Goal: Transaction & Acquisition: Book appointment/travel/reservation

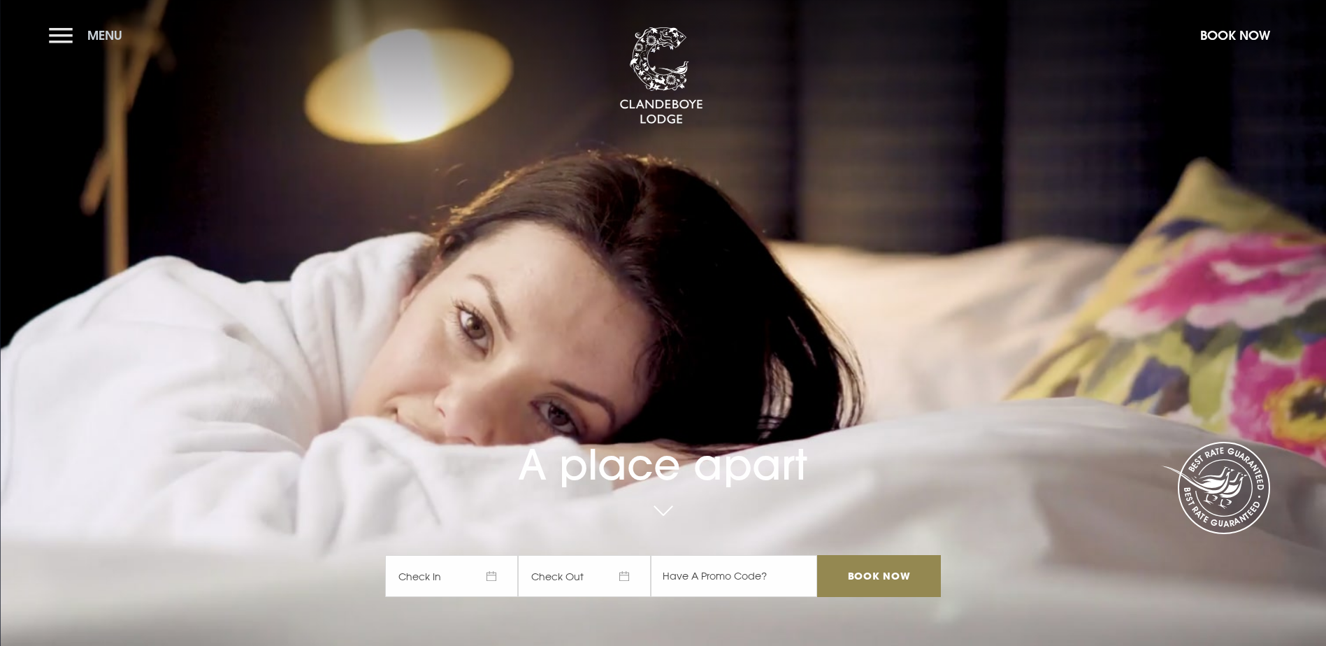
click at [81, 39] on button "Menu" at bounding box center [89, 35] width 80 height 30
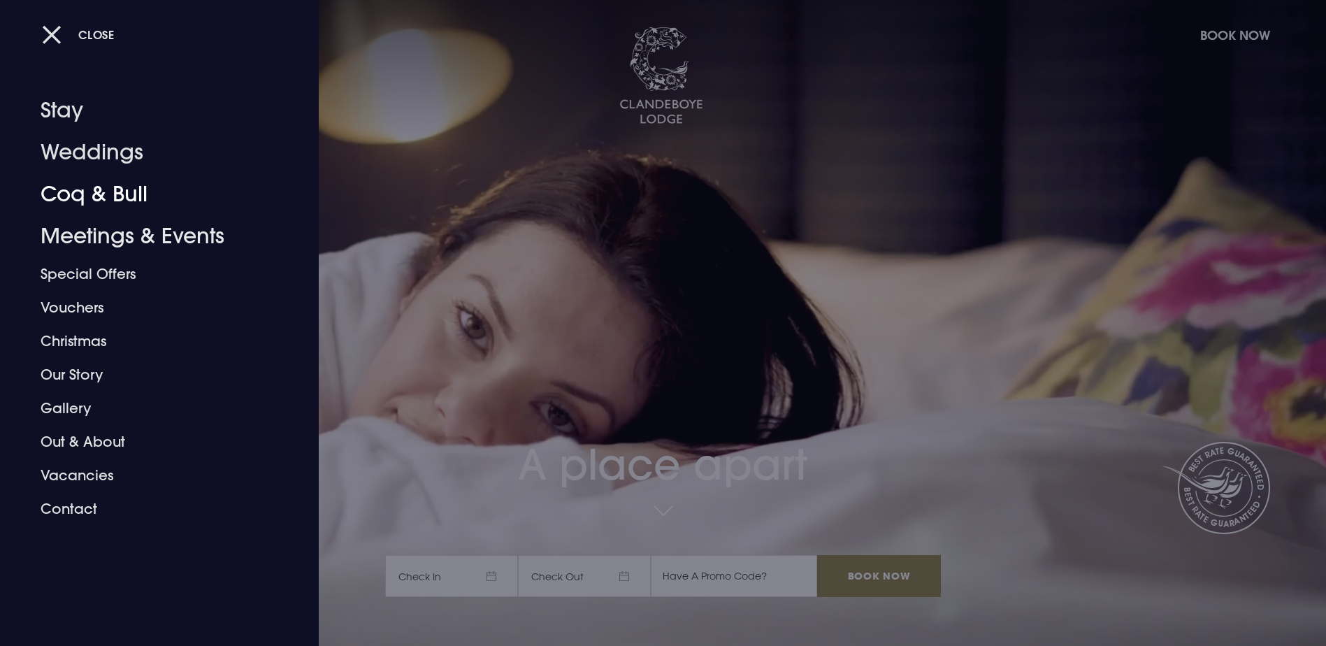
click at [539, 186] on div at bounding box center [663, 323] width 1326 height 646
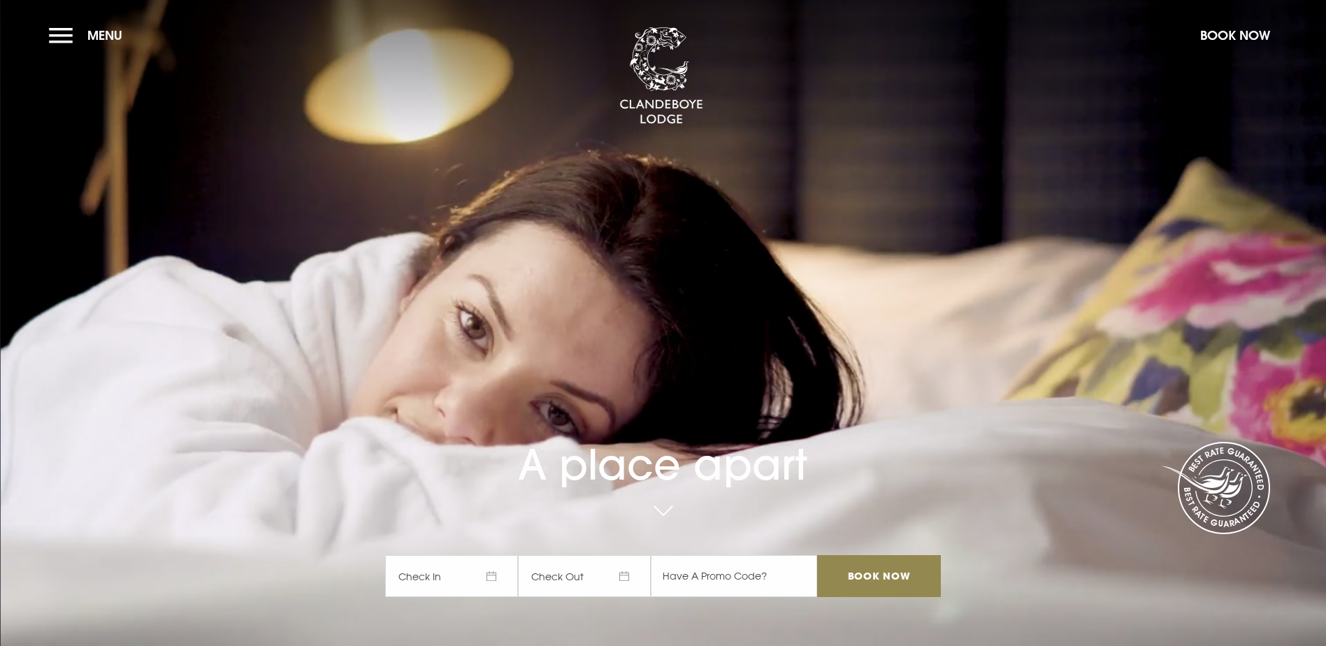
click at [489, 555] on span "Check In" at bounding box center [451, 576] width 133 height 42
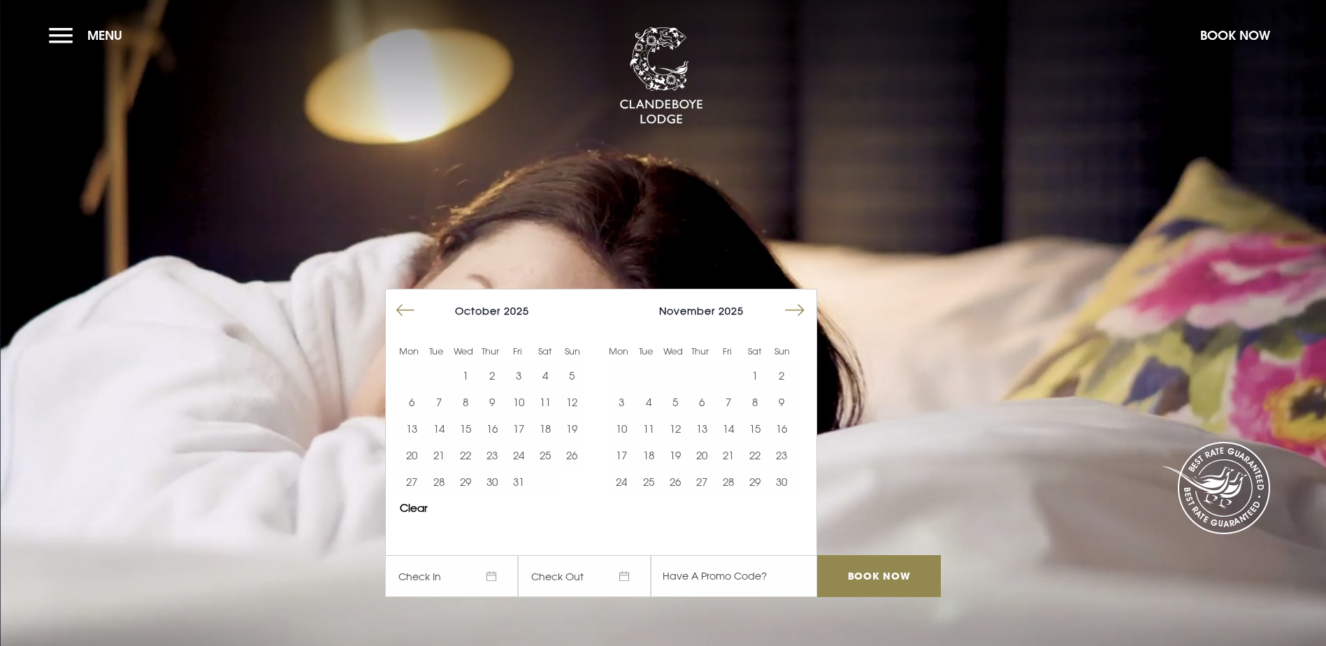
click at [804, 297] on button "Move forward to switch to the next month." at bounding box center [794, 310] width 27 height 27
click at [737, 362] on button "5" at bounding box center [728, 375] width 27 height 27
click at [758, 362] on button "6" at bounding box center [755, 375] width 27 height 27
click at [872, 555] on input "Book Now" at bounding box center [878, 576] width 123 height 42
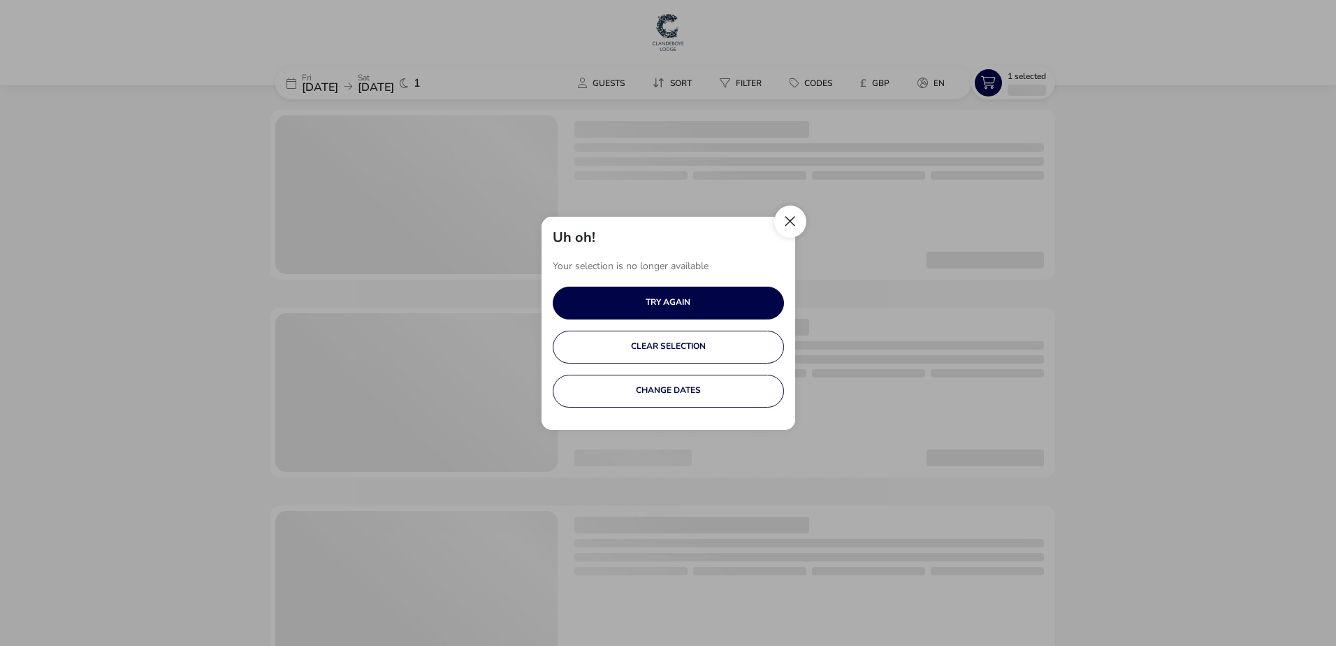
click at [797, 224] on button "Close" at bounding box center [790, 222] width 32 height 32
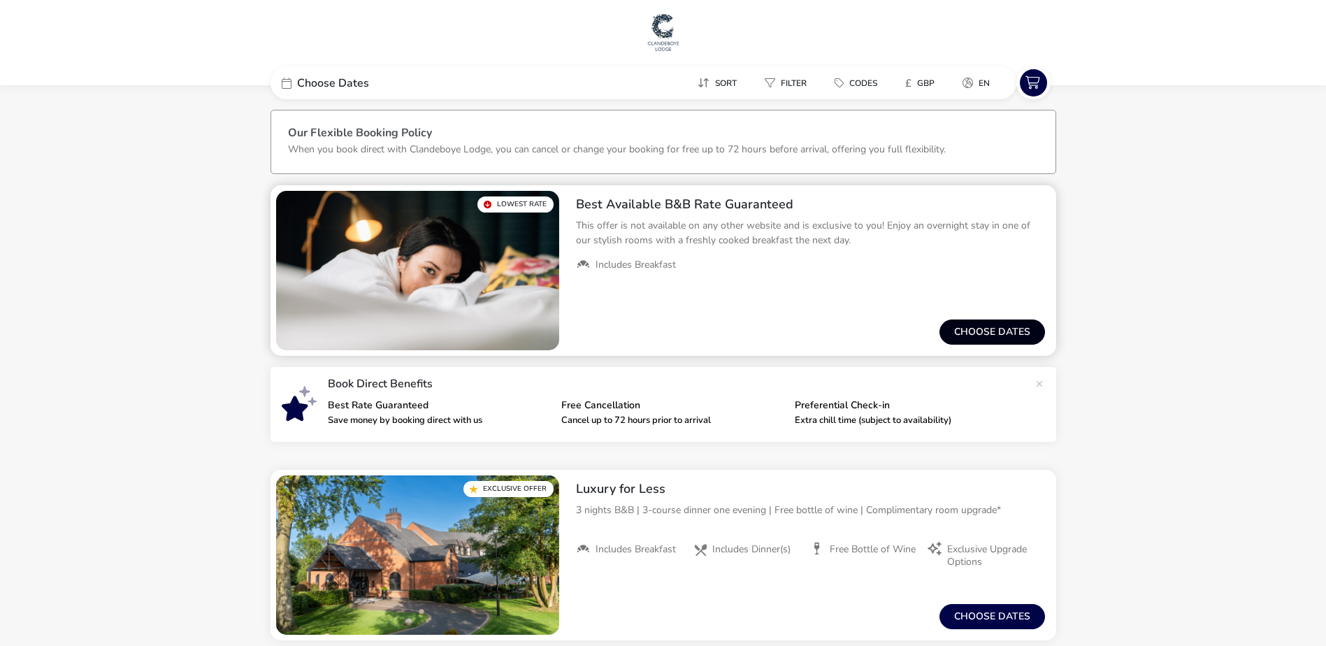
click at [975, 324] on button "Choose dates" at bounding box center [992, 331] width 106 height 25
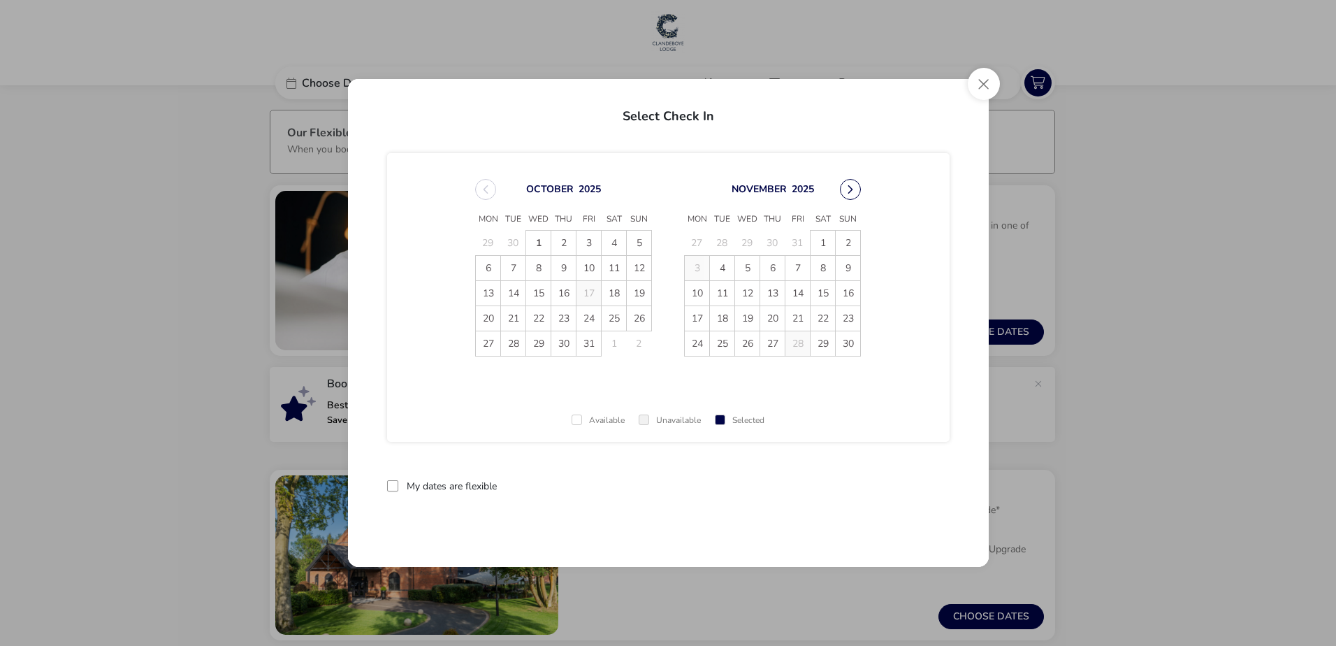
click at [849, 192] on button "Next Month" at bounding box center [850, 189] width 21 height 21
click at [824, 243] on span "6" at bounding box center [823, 243] width 24 height 24
click at [846, 239] on span "7" at bounding box center [848, 243] width 24 height 24
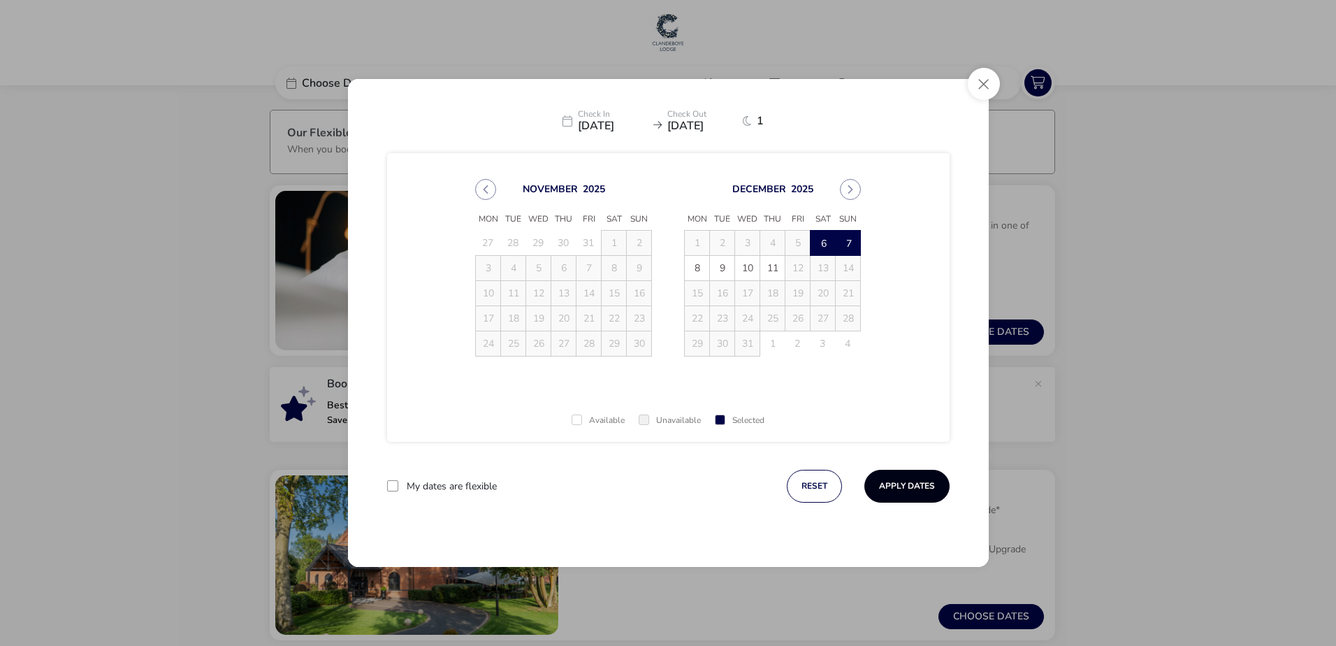
click at [891, 487] on button "Apply Dates" at bounding box center [907, 486] width 85 height 33
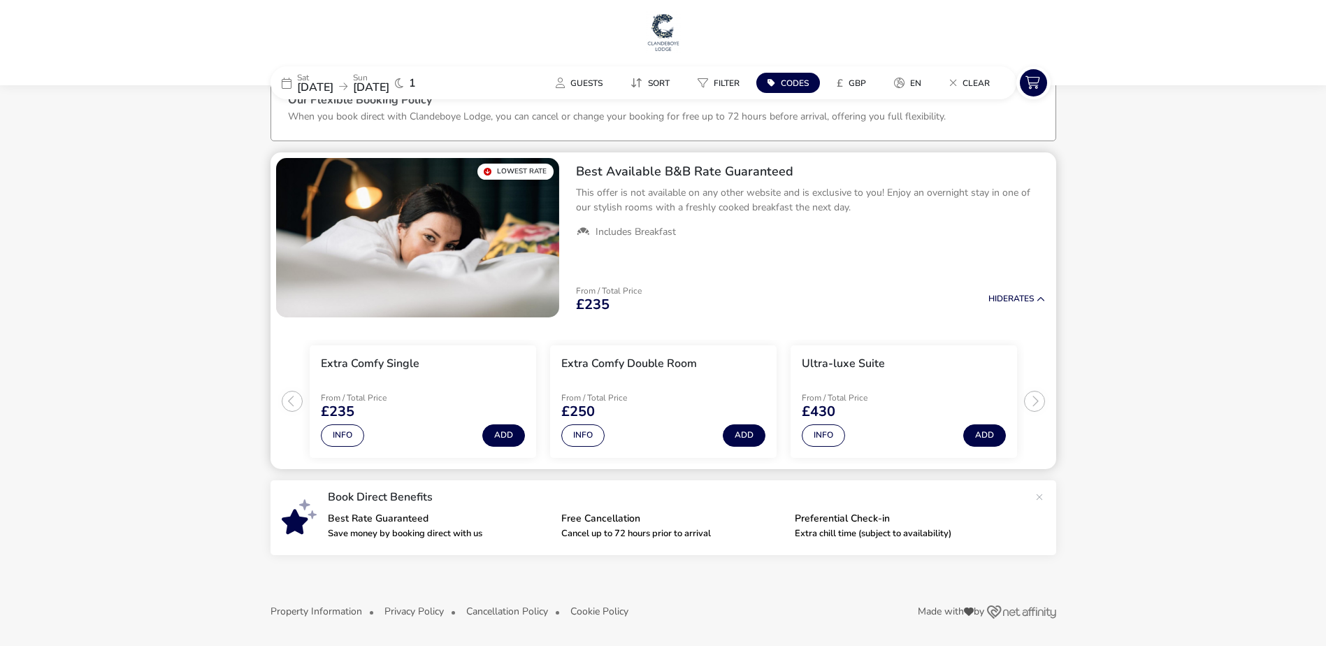
scroll to position [34, 0]
click at [753, 587] on naf-pibe-footer "Property Information Privacy Policy Cancellation Policy Cookie Policy Made with…" at bounding box center [663, 614] width 1326 height 64
click at [823, 19] on h1 at bounding box center [663, 33] width 1315 height 45
click at [880, 454] on li "Ultra-luxe Suite From / Total Price £430 Info Add" at bounding box center [904, 401] width 226 height 113
click at [389, 85] on span "07 Dec 2025" at bounding box center [371, 87] width 36 height 15
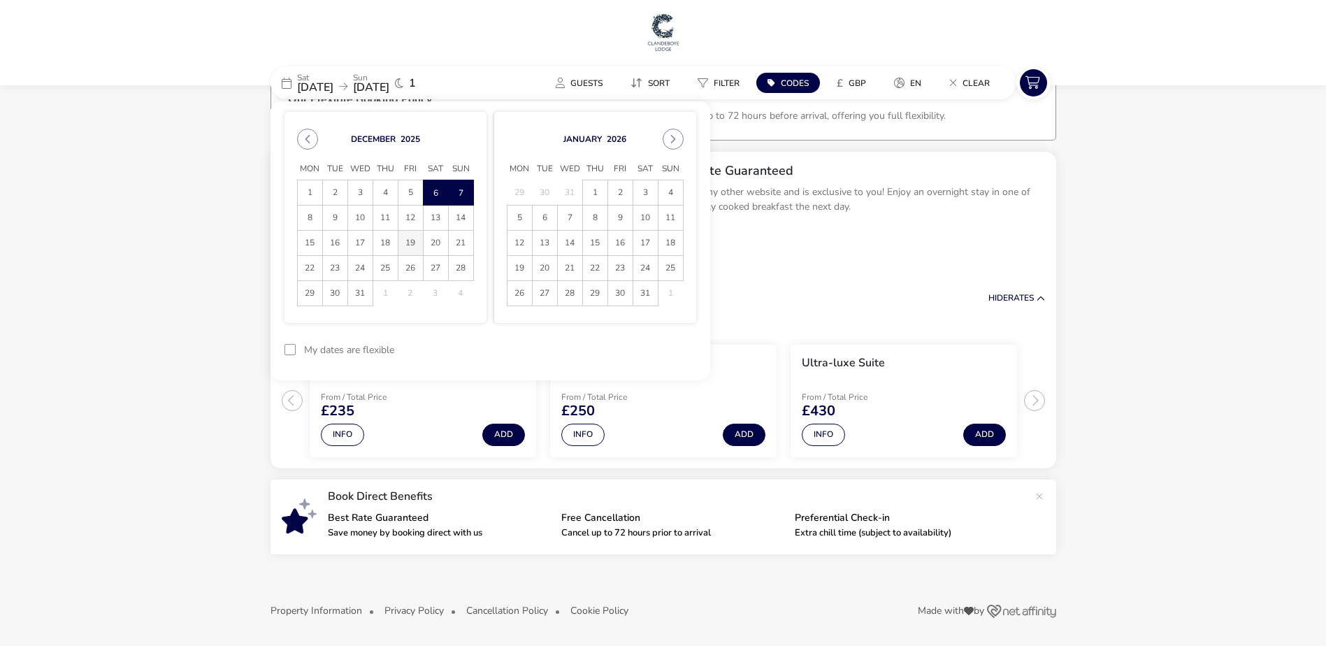
click at [408, 243] on span "19" at bounding box center [410, 243] width 24 height 24
click at [434, 243] on span "20" at bounding box center [436, 243] width 24 height 24
click at [661, 357] on button "Apply Dates" at bounding box center [653, 349] width 85 height 33
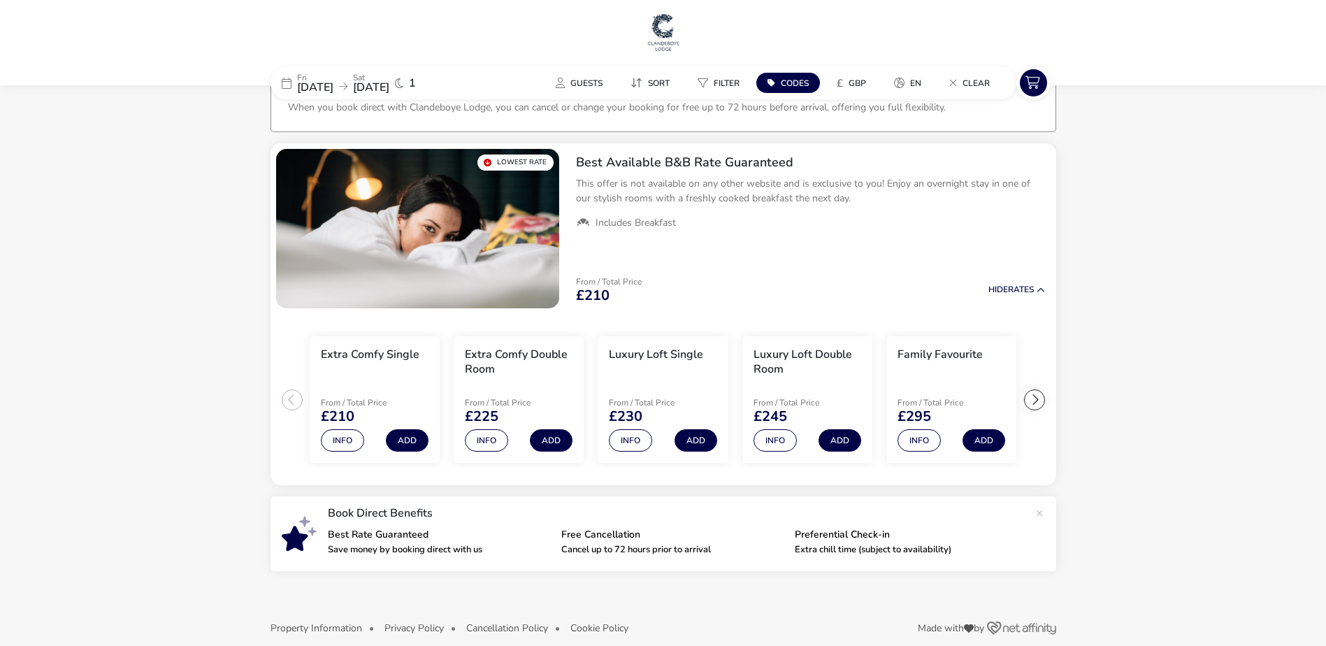
scroll to position [59, 0]
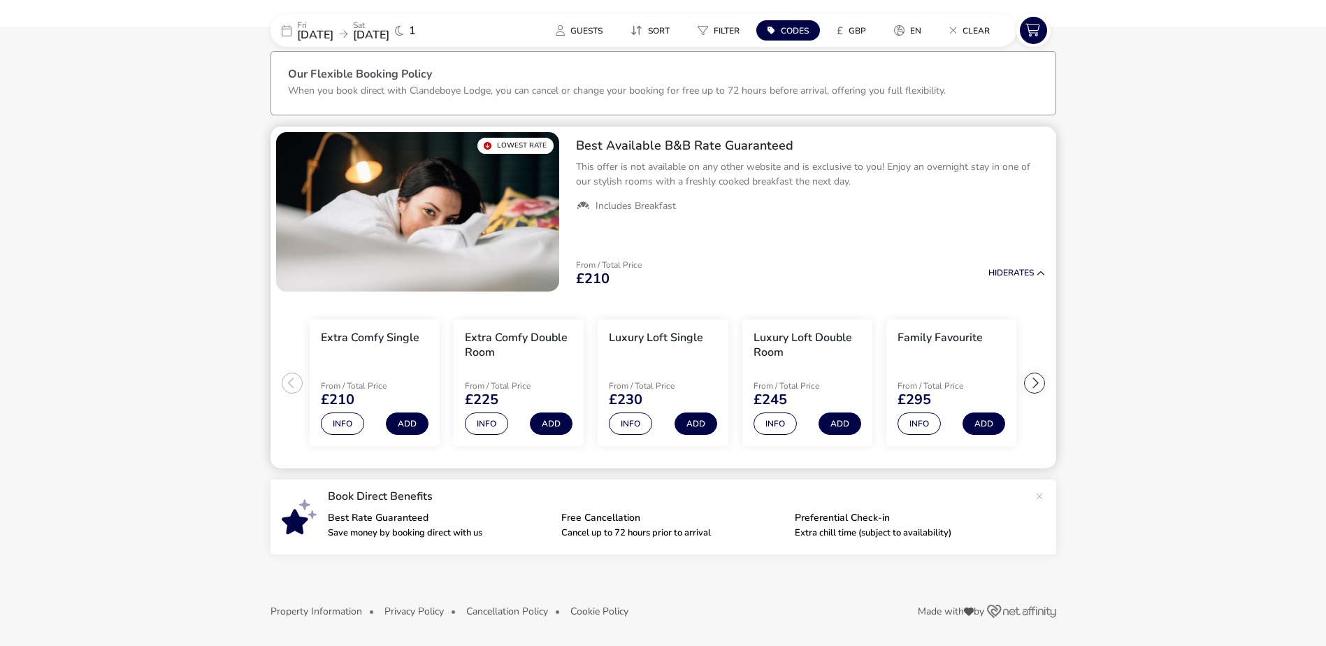
click at [989, 281] on div "From / Total Price £210 Hide Rates" at bounding box center [810, 274] width 491 height 48
click at [1000, 271] on span "Hide" at bounding box center [998, 272] width 20 height 11
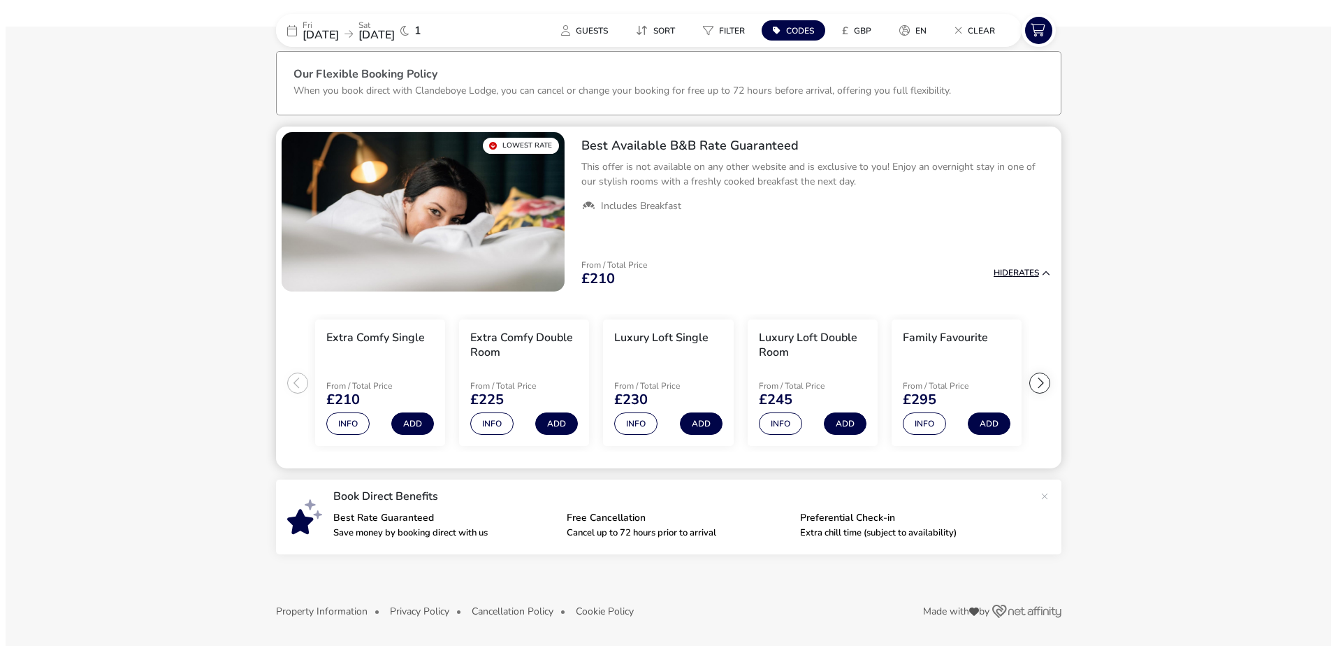
scroll to position [0, 0]
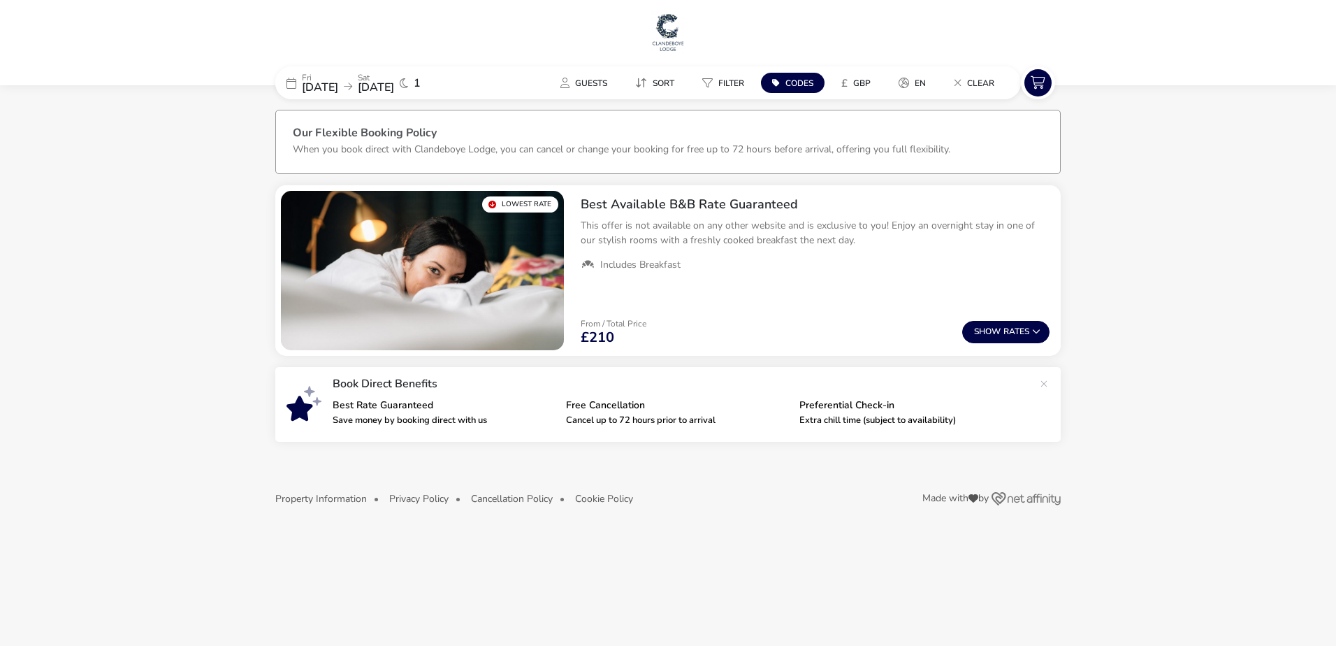
click at [338, 82] on span "19 Dec 2025" at bounding box center [320, 87] width 36 height 15
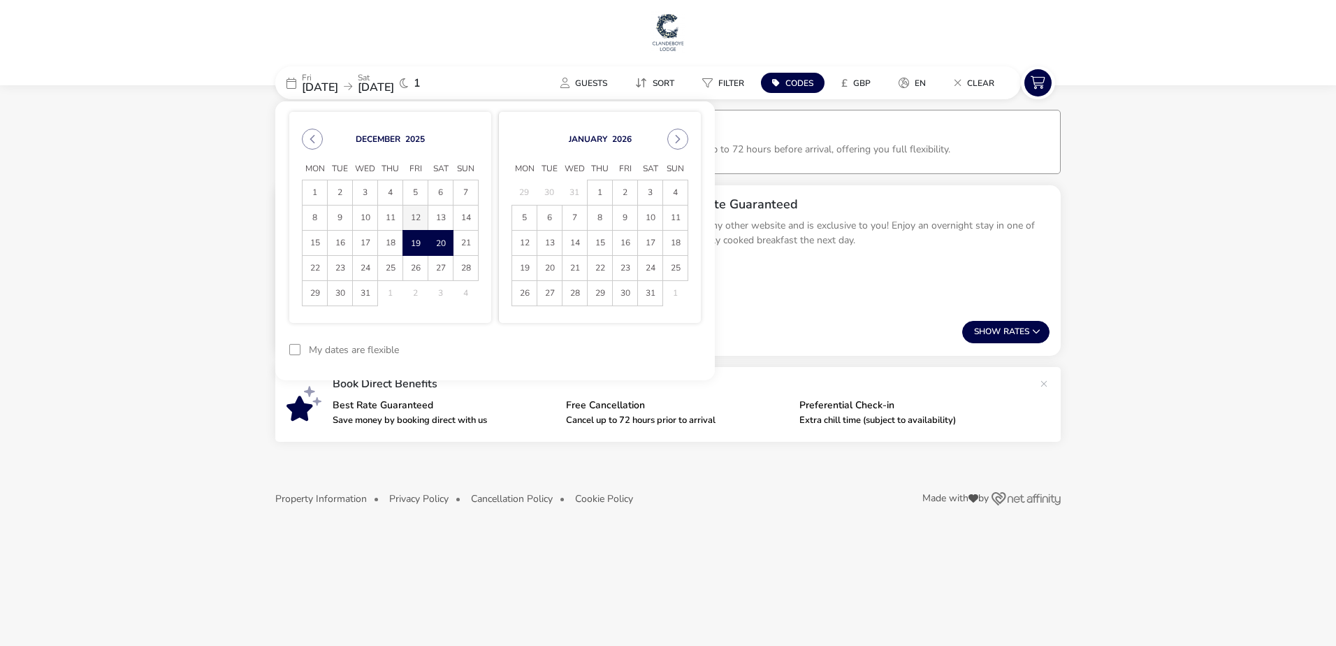
click at [421, 217] on span "12" at bounding box center [415, 218] width 24 height 24
click at [435, 213] on span "13" at bounding box center [440, 218] width 24 height 24
click at [658, 348] on button "Apply Dates" at bounding box center [658, 349] width 85 height 33
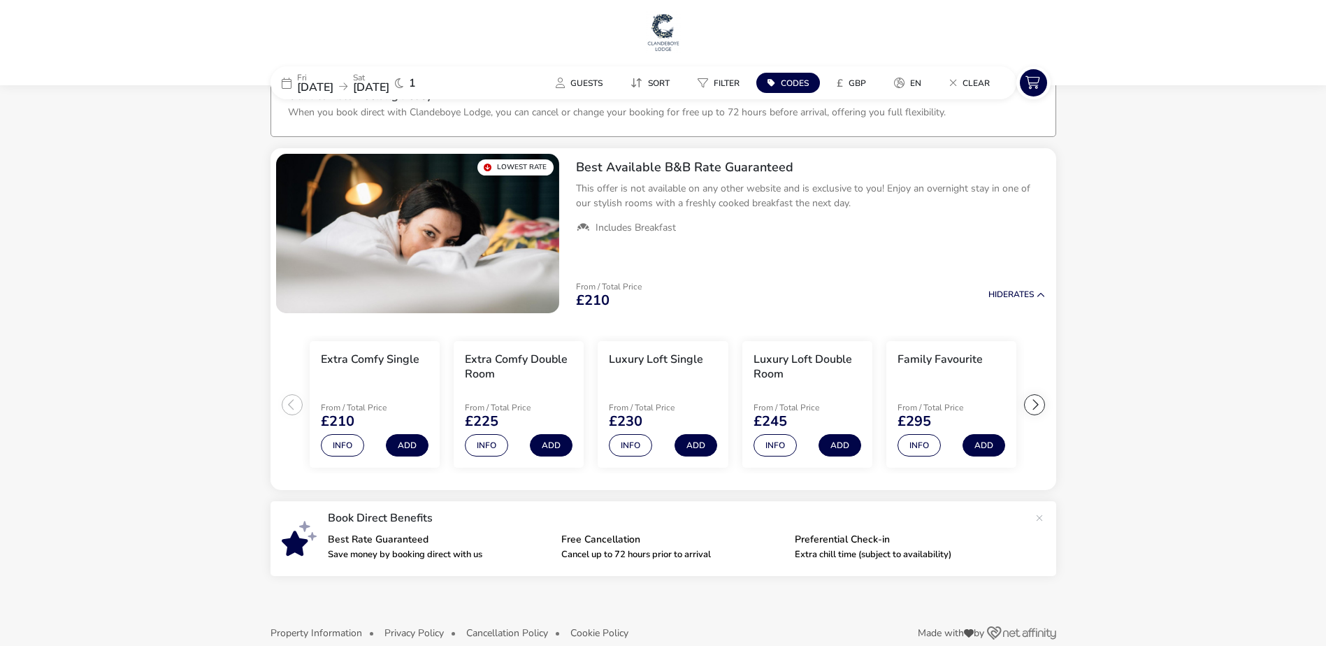
scroll to position [59, 0]
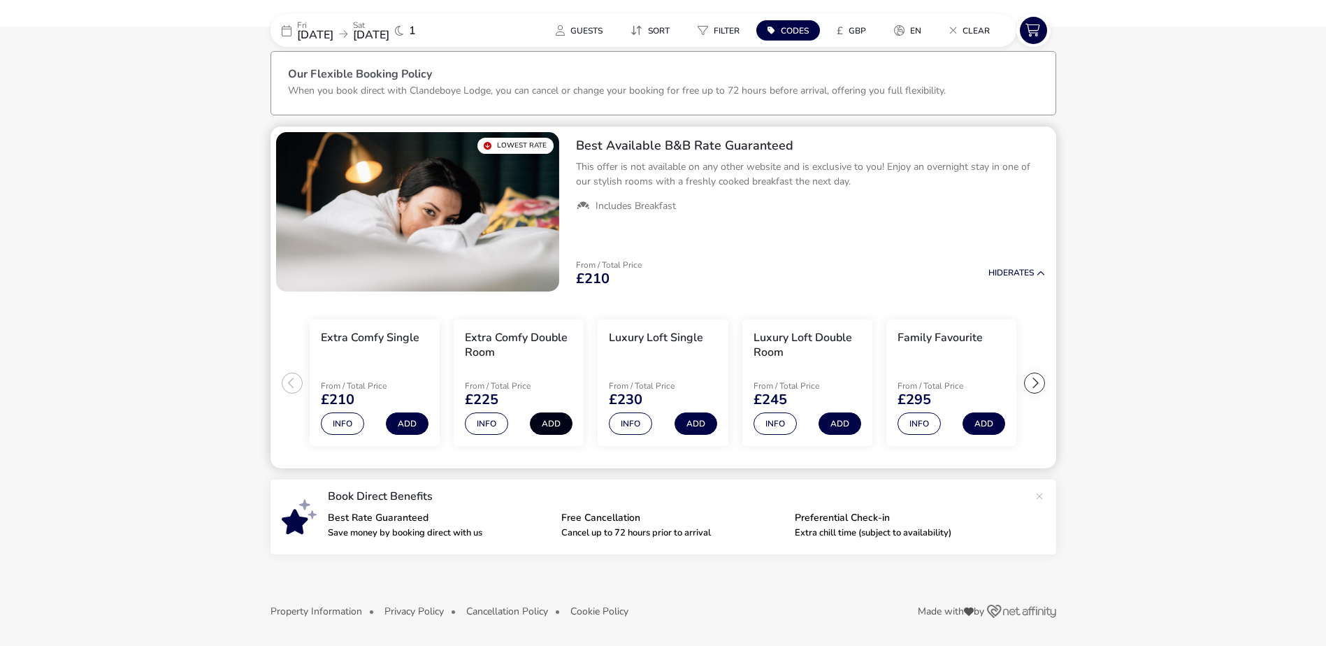
click at [552, 422] on button "Add" at bounding box center [551, 423] width 43 height 22
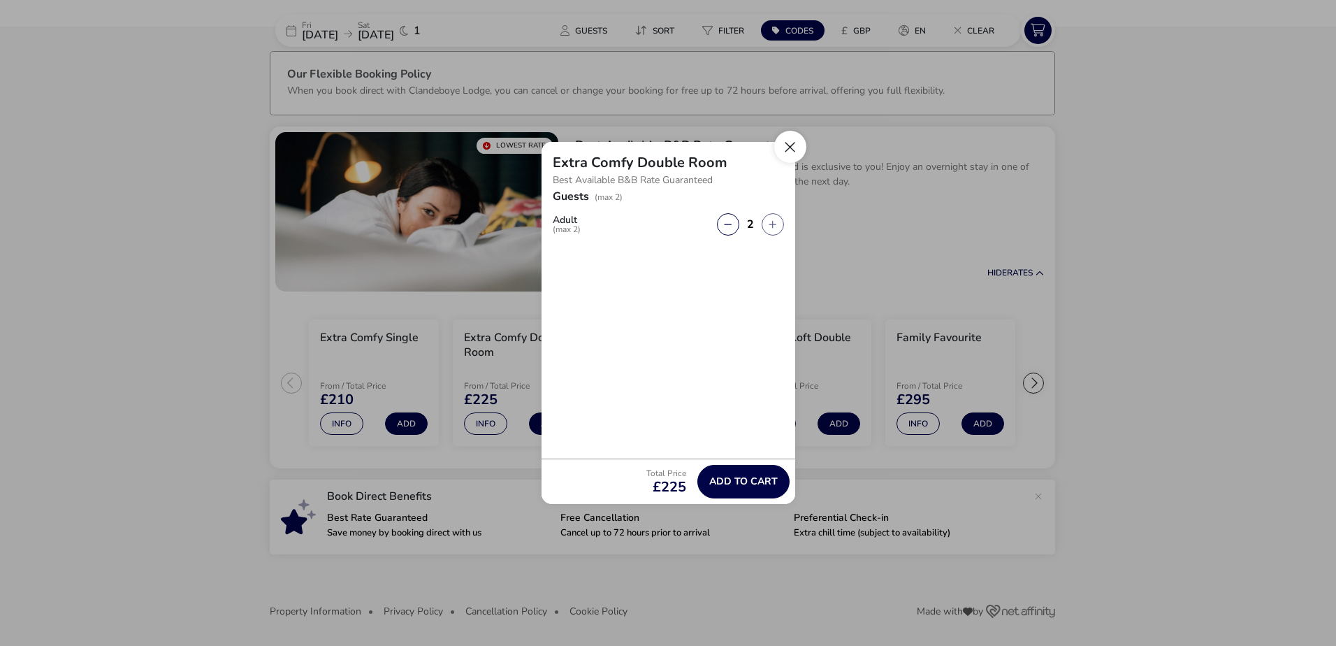
click at [791, 145] on button "Close" at bounding box center [790, 147] width 32 height 32
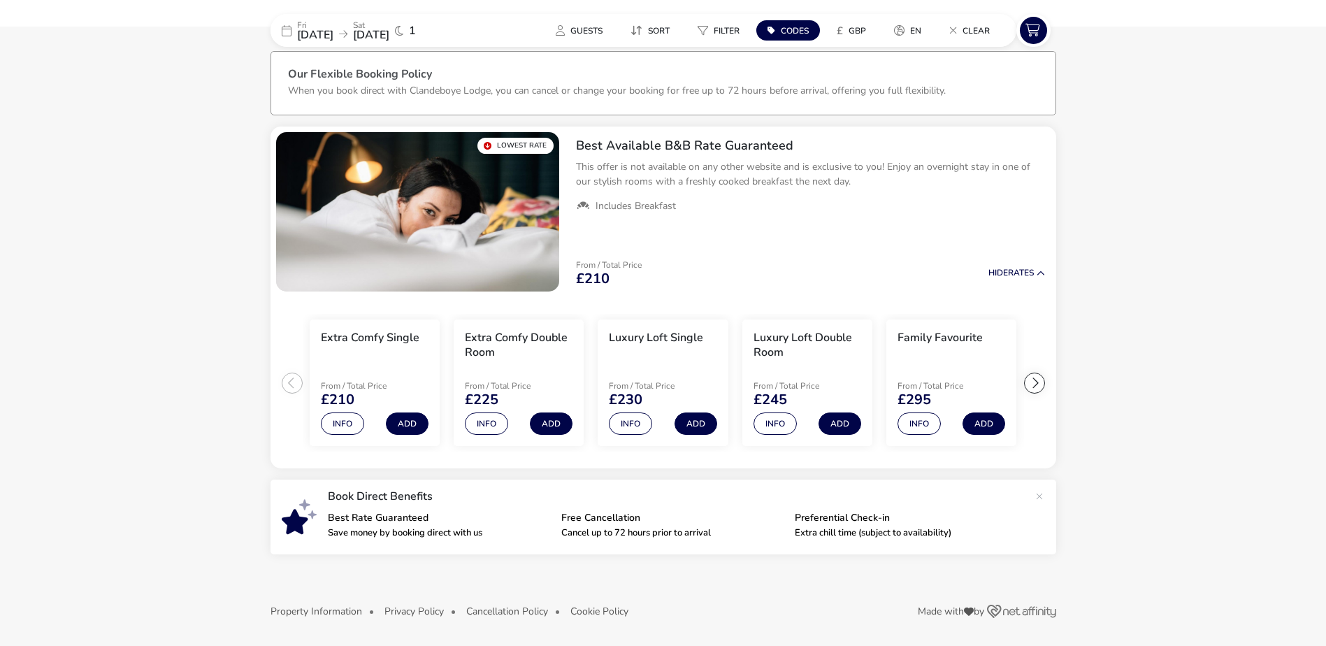
click at [1127, 154] on naf-accommodations-shell "Fri 19 Dec 2025 Sat 20 Dec 2025 1 Guests Sort Filter Codes £ GBP en Clear Our F…" at bounding box center [663, 343] width 1326 height 606
click at [737, 548] on div "Book Direct Benefits Best Rate Guaranteed Save money by booking direct with us …" at bounding box center [664, 517] width 786 height 75
click at [317, 31] on span "19 Dec 2025" at bounding box center [315, 34] width 36 height 15
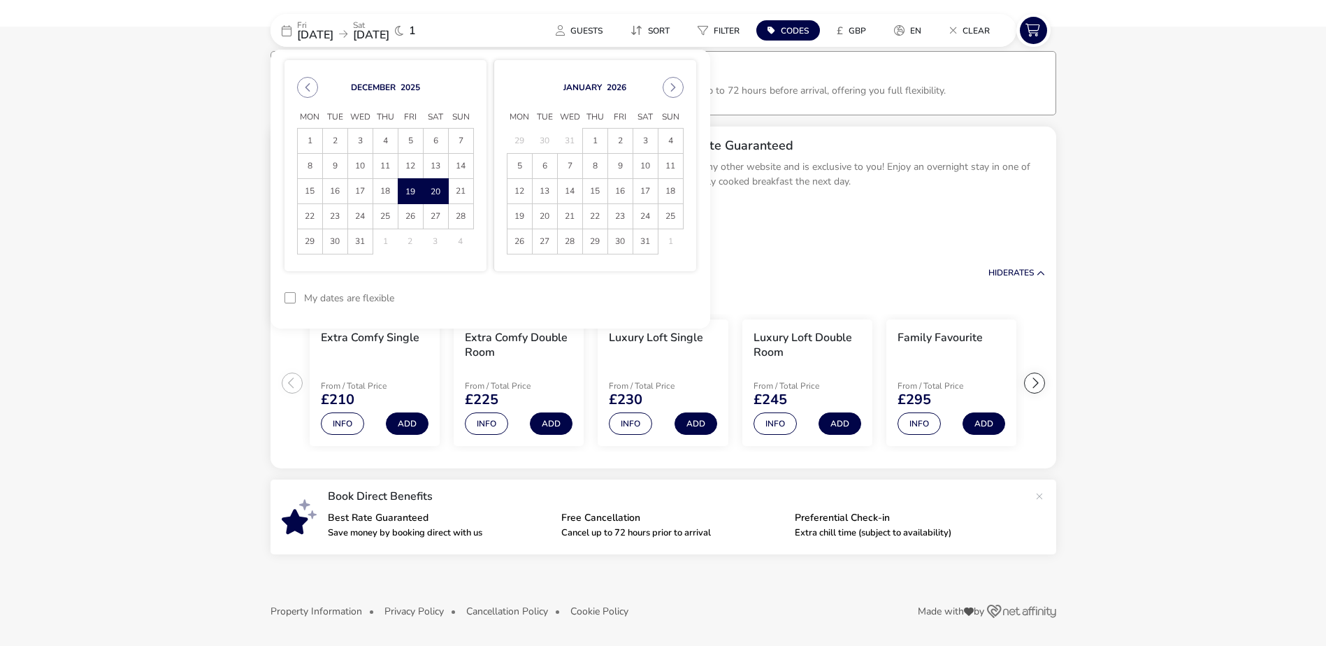
drag, startPoint x: 313, startPoint y: 42, endPoint x: 237, endPoint y: 87, distance: 88.7
click at [239, 89] on naf-accommodations-shell "Fri 19 Dec 2025 Sat 20 Dec 2025 1 Guests Sort Filter Codes £ GBP en Clear Decem…" at bounding box center [663, 343] width 1326 height 606
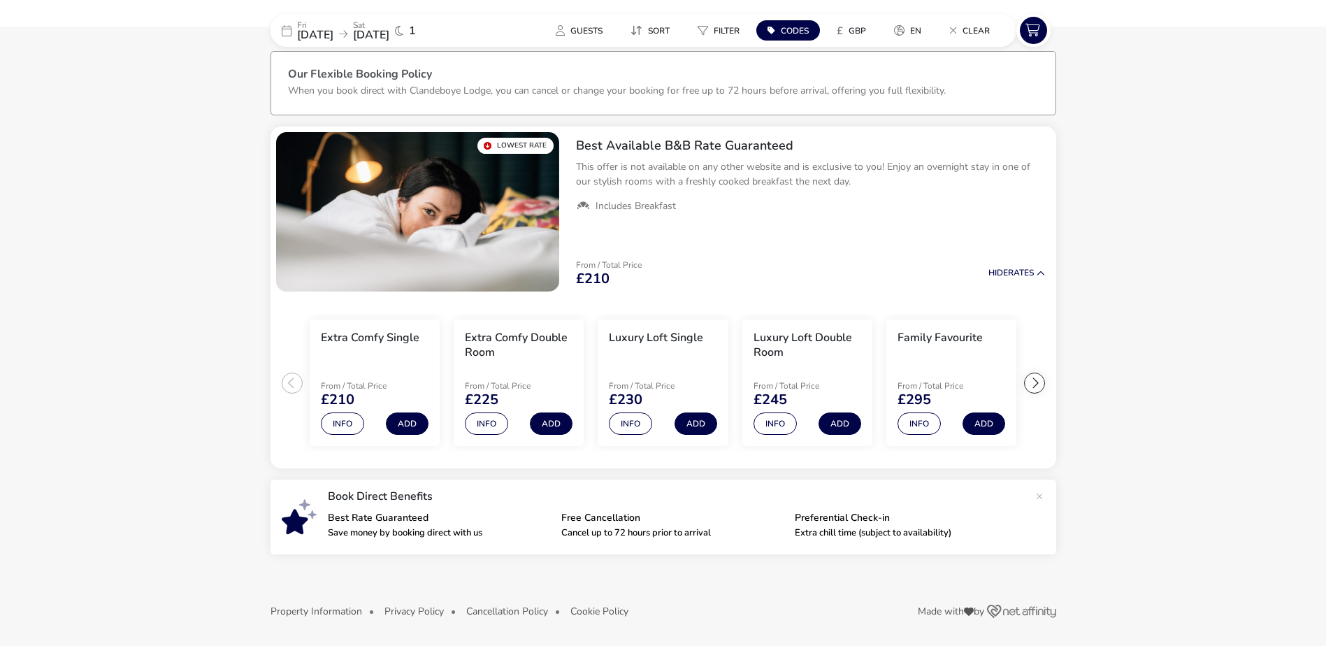
click at [333, 34] on span "19 Dec 2025" at bounding box center [315, 34] width 36 height 15
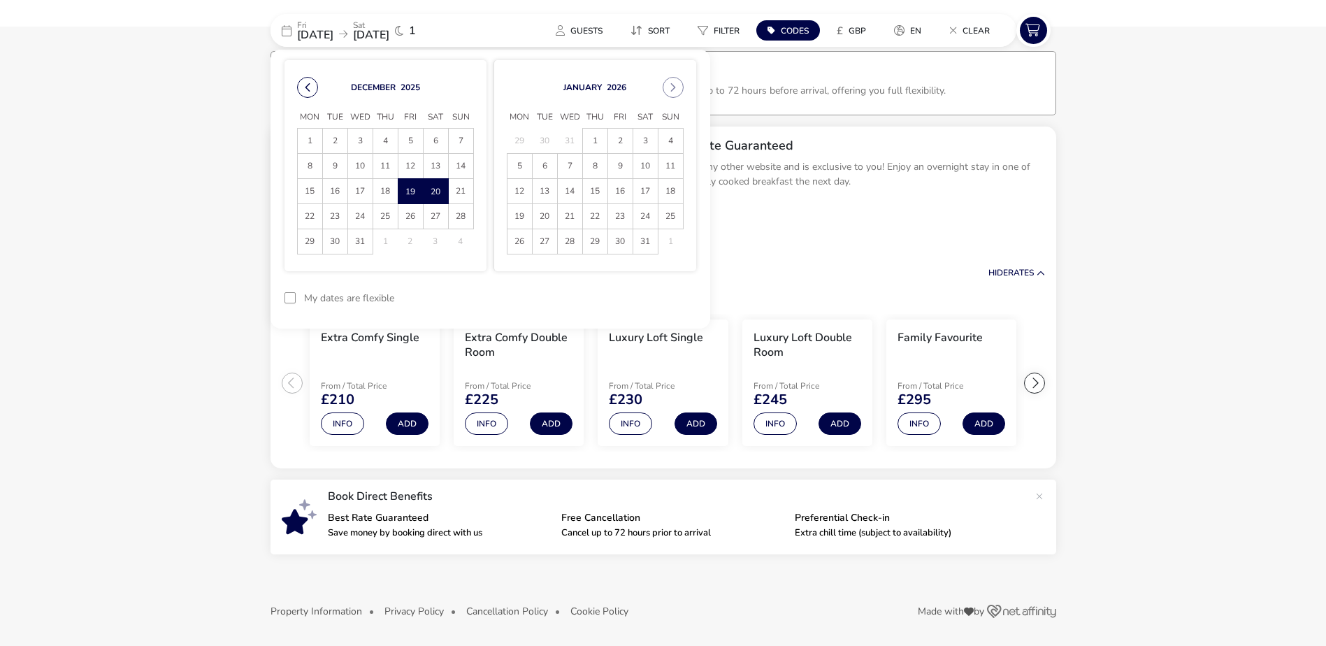
click at [305, 92] on button "Previous Month" at bounding box center [307, 87] width 21 height 21
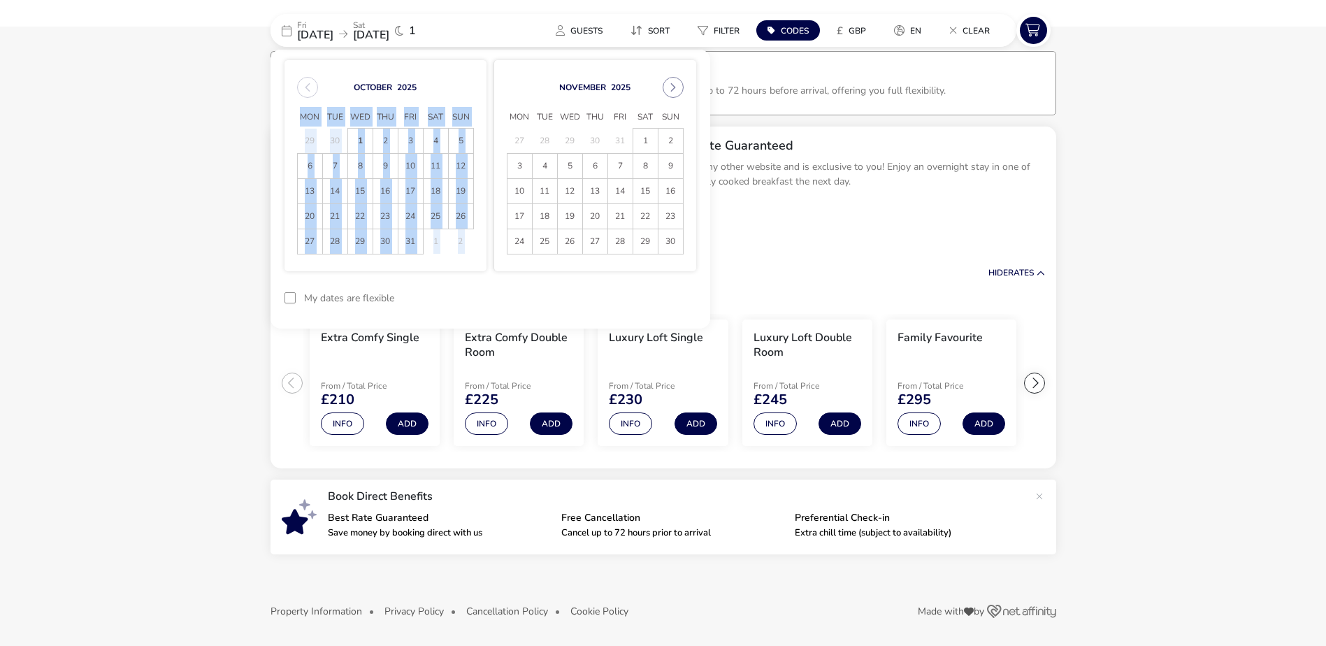
click at [305, 92] on div "October 2025" at bounding box center [385, 87] width 177 height 21
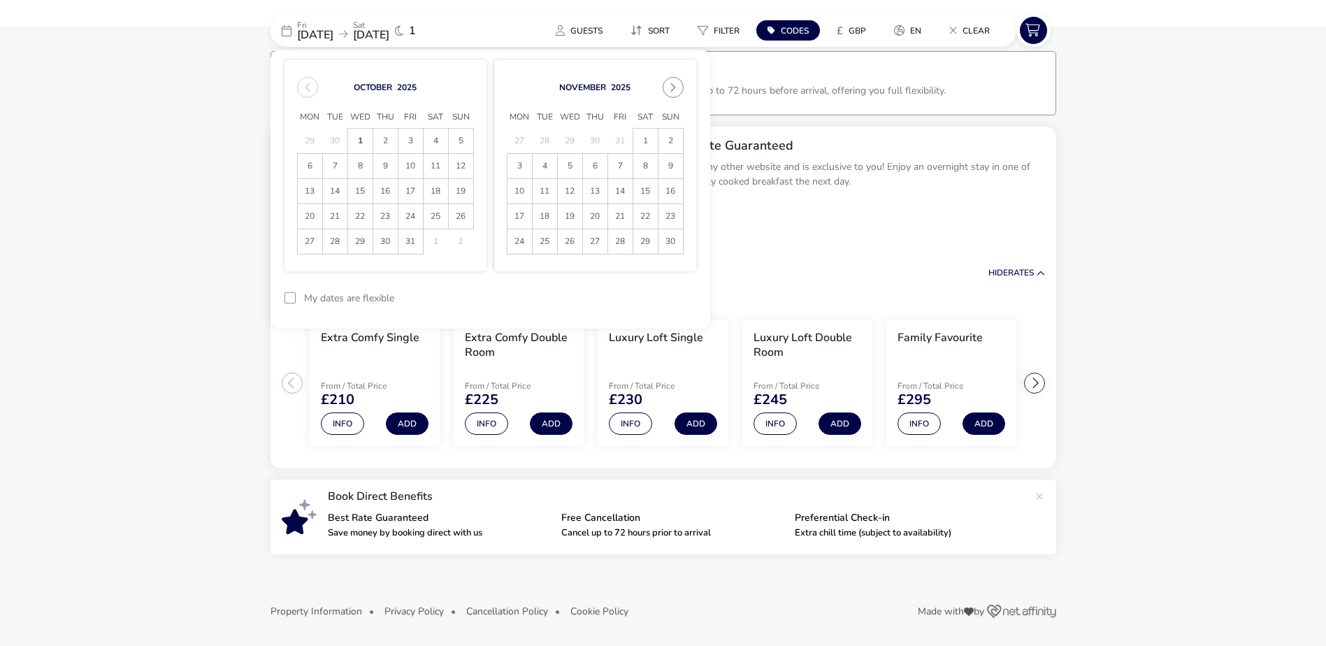
drag, startPoint x: 305, startPoint y: 92, endPoint x: 435, endPoint y: 78, distance: 130.8
click at [433, 76] on div "October 2025 Mon Tue Wed Thu Fri Sat Sun 29 30 1 2 3 4 5 6 7 8 9 10 11 12 13 14…" at bounding box center [385, 165] width 202 height 211
click at [436, 140] on span "4" at bounding box center [436, 141] width 24 height 24
click at [461, 140] on span "5" at bounding box center [461, 141] width 24 height 24
click at [637, 305] on button "Apply Dates" at bounding box center [653, 298] width 85 height 33
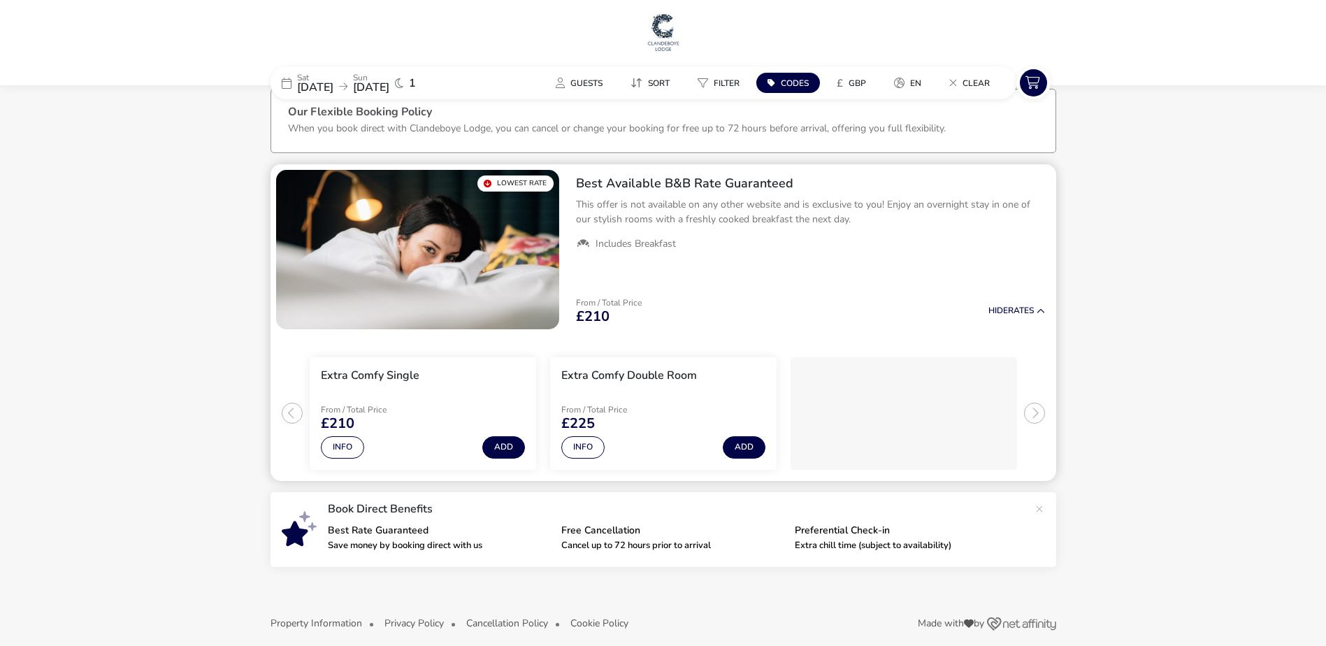
scroll to position [34, 0]
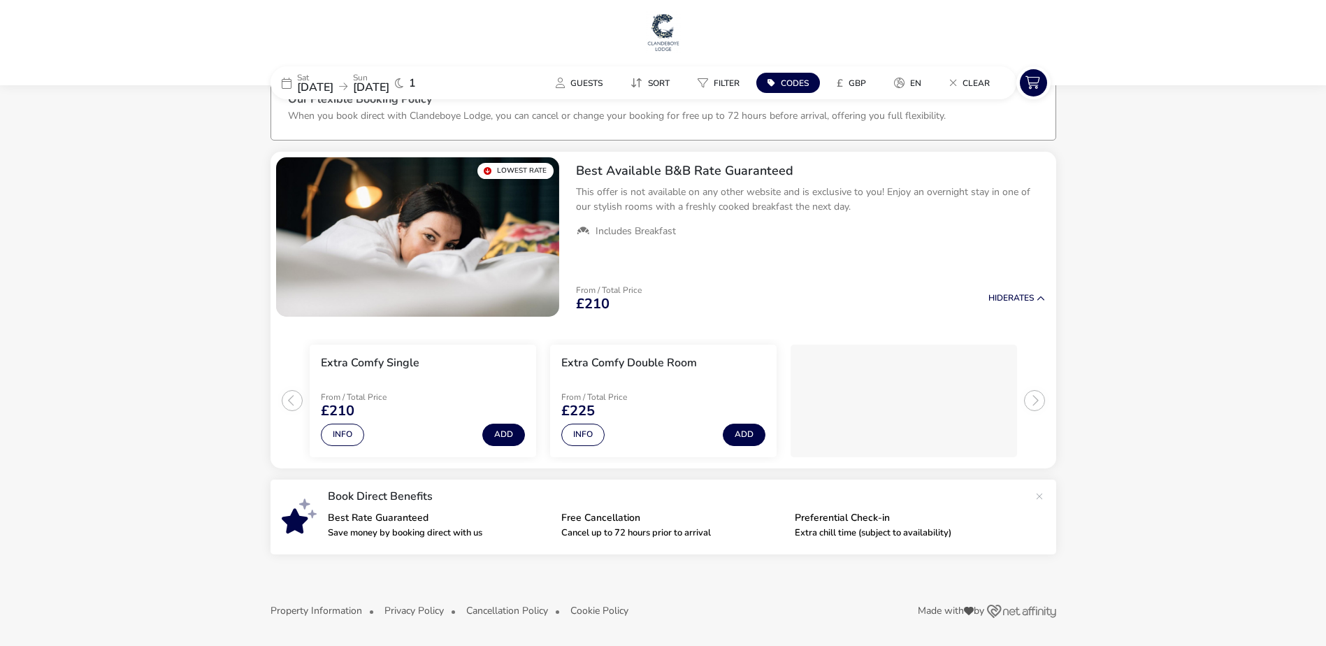
click at [783, 46] on h1 at bounding box center [663, 33] width 1315 height 45
